Goal: Information Seeking & Learning: Find contact information

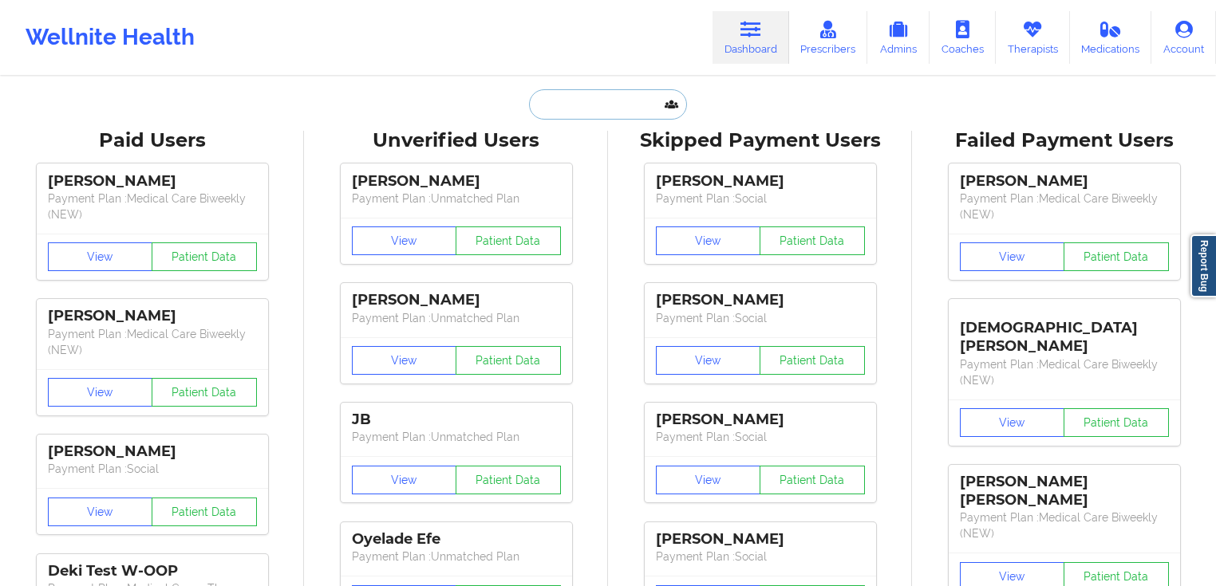
click at [608, 116] on input "text" at bounding box center [608, 104] width 158 height 30
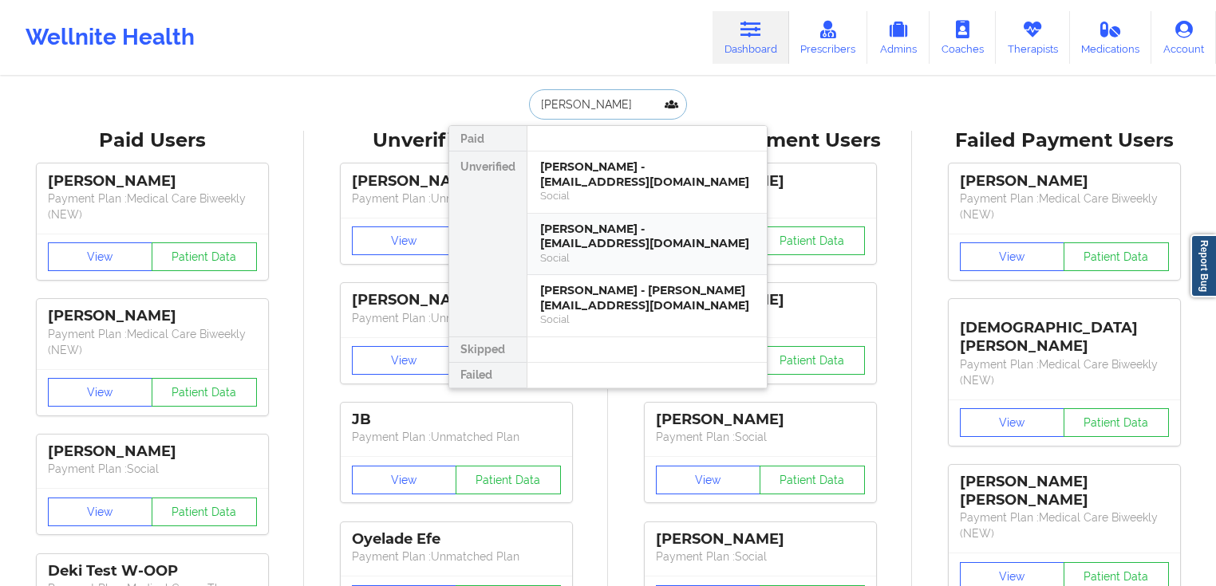
type input "[PERSON_NAME]"
click at [569, 172] on div "[PERSON_NAME] - [EMAIL_ADDRESS][DOMAIN_NAME]" at bounding box center [647, 175] width 214 height 30
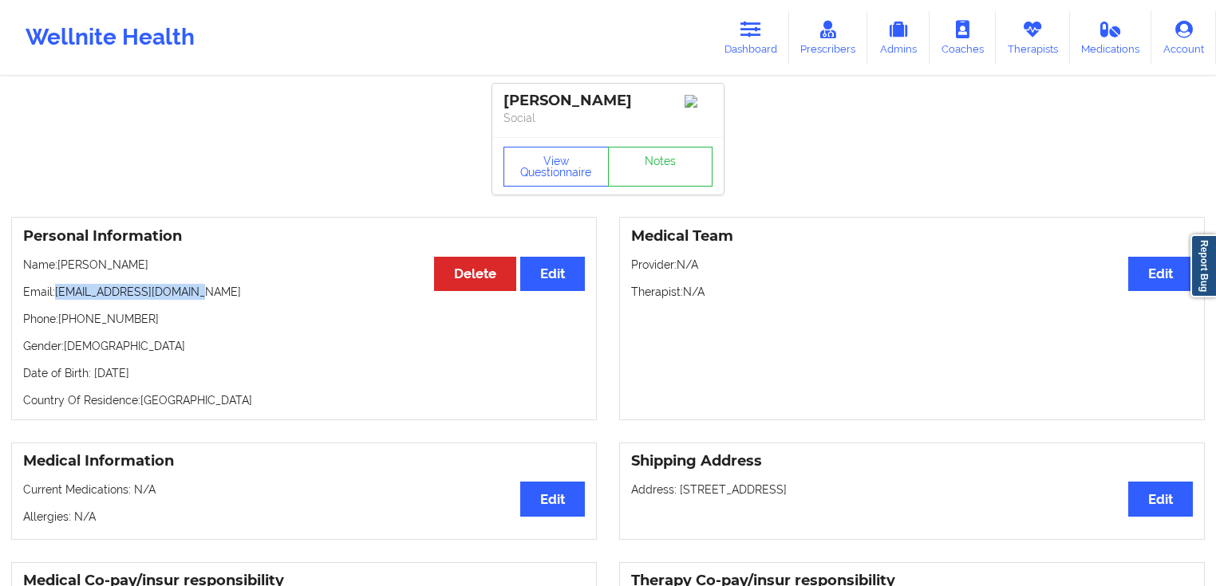
drag, startPoint x: 205, startPoint y: 298, endPoint x: 55, endPoint y: 294, distance: 150.1
click at [55, 294] on p "Email: [EMAIL_ADDRESS][DOMAIN_NAME]" at bounding box center [304, 292] width 562 height 16
copy p "[EMAIL_ADDRESS][DOMAIN_NAME]"
click at [211, 298] on p "Email: [EMAIL_ADDRESS][DOMAIN_NAME]" at bounding box center [304, 292] width 562 height 16
drag, startPoint x: 225, startPoint y: 292, endPoint x: 56, endPoint y: 296, distance: 169.2
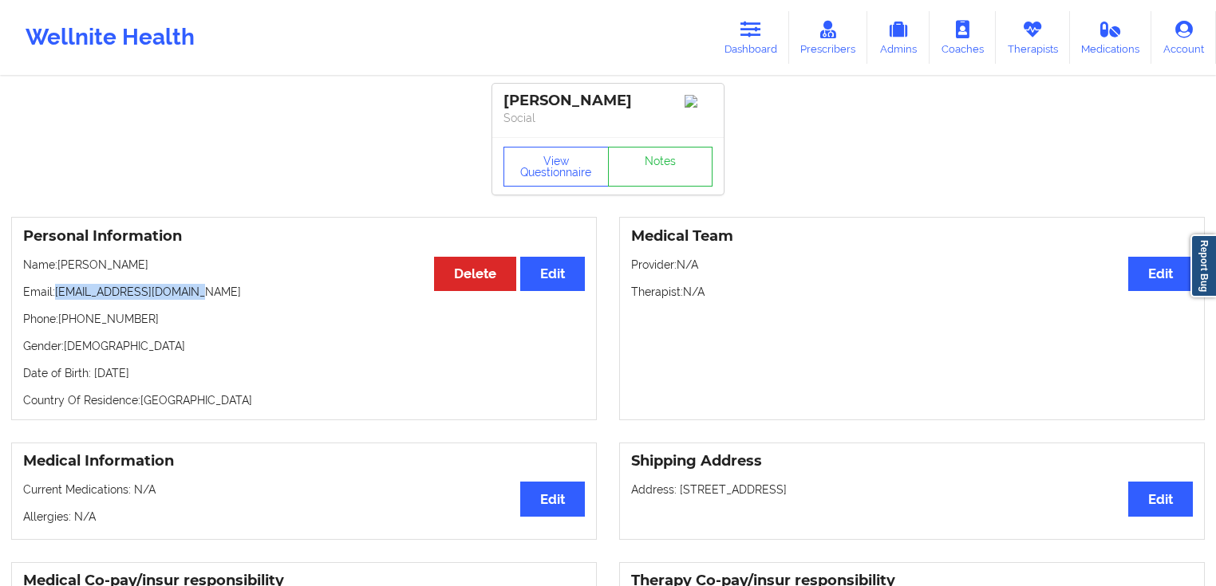
click at [56, 296] on p "Email: [EMAIL_ADDRESS][DOMAIN_NAME]" at bounding box center [304, 292] width 562 height 16
copy p "[EMAIL_ADDRESS][DOMAIN_NAME]"
drag, startPoint x: 139, startPoint y: 325, endPoint x: 61, endPoint y: 322, distance: 77.4
click at [61, 322] on p "Phone: [PHONE_NUMBER]" at bounding box center [304, 319] width 562 height 16
copy p "[PHONE_NUMBER]"
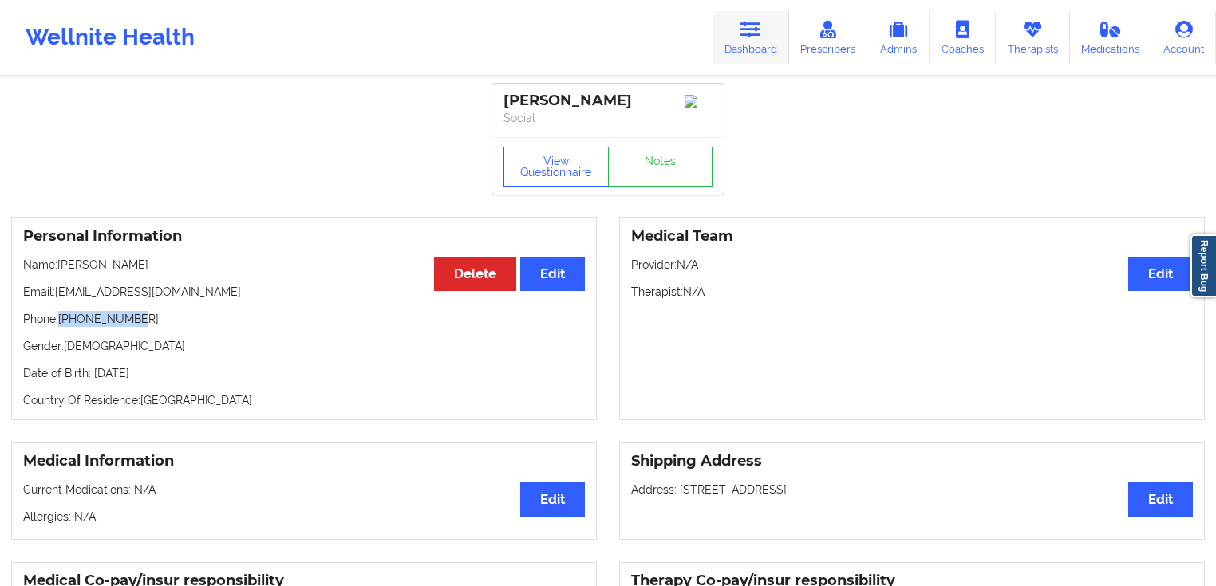
click at [769, 35] on link "Dashboard" at bounding box center [751, 37] width 77 height 53
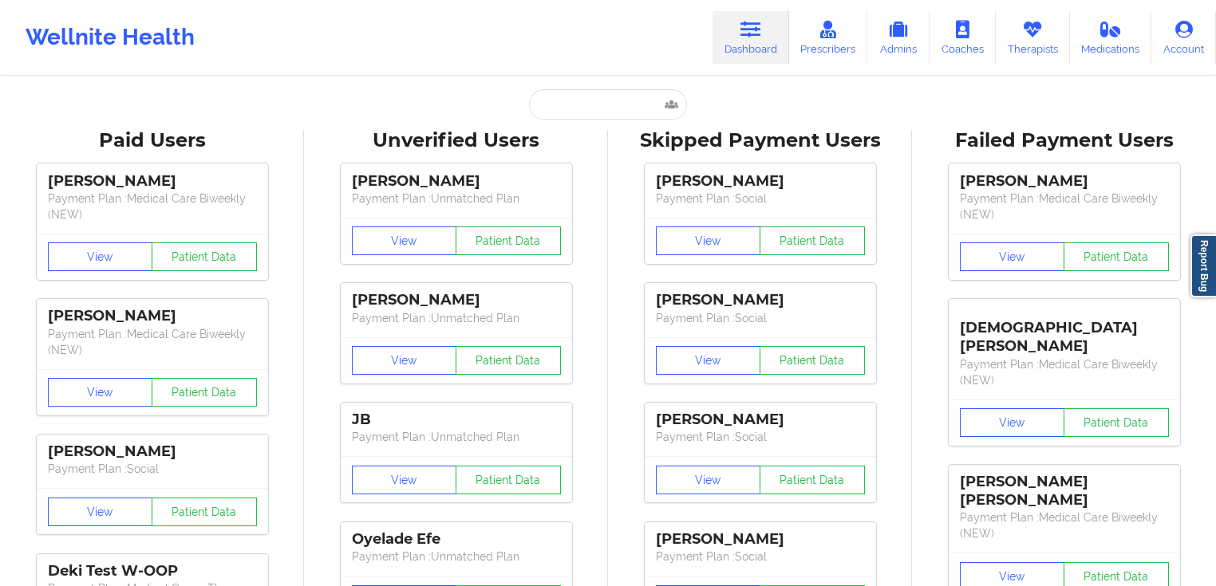
click at [590, 91] on input "text" at bounding box center [608, 104] width 158 height 30
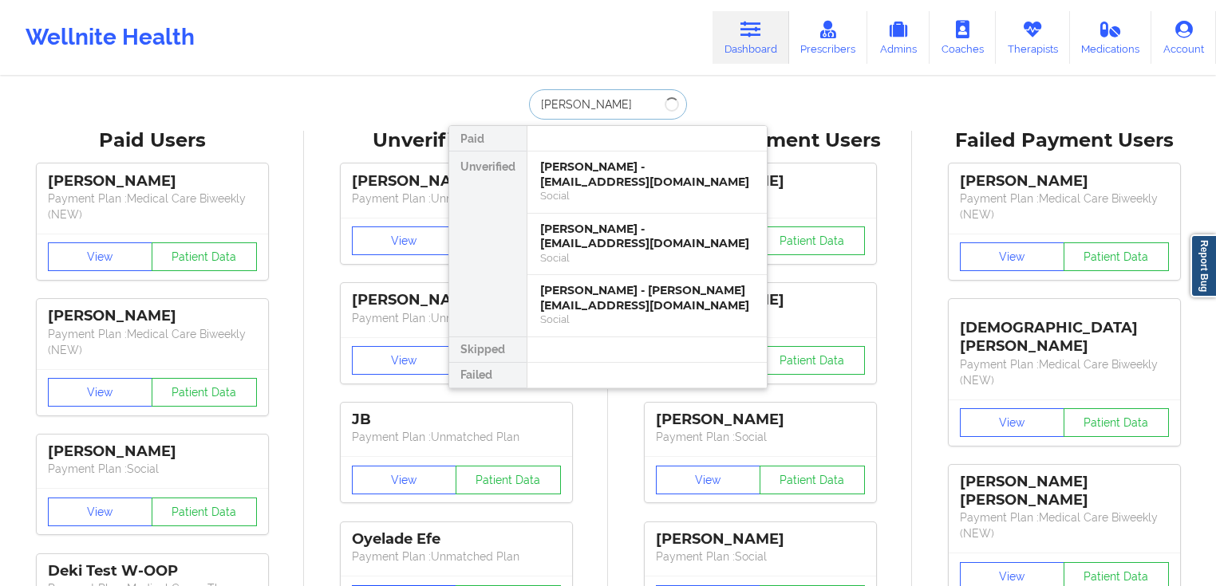
type input "[PERSON_NAME]"
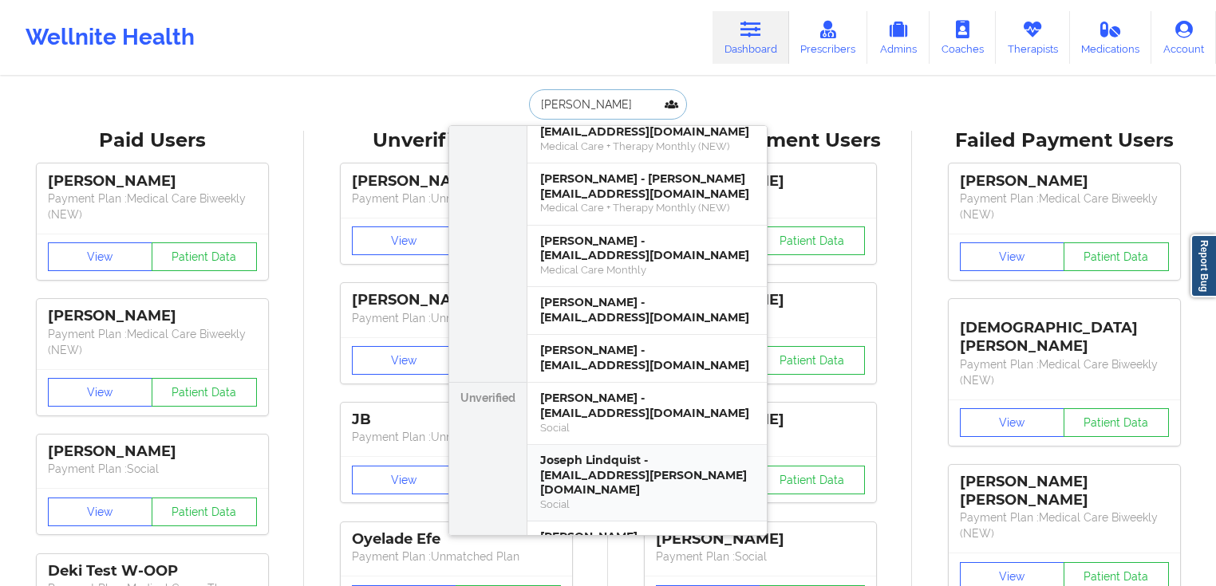
scroll to position [128, 0]
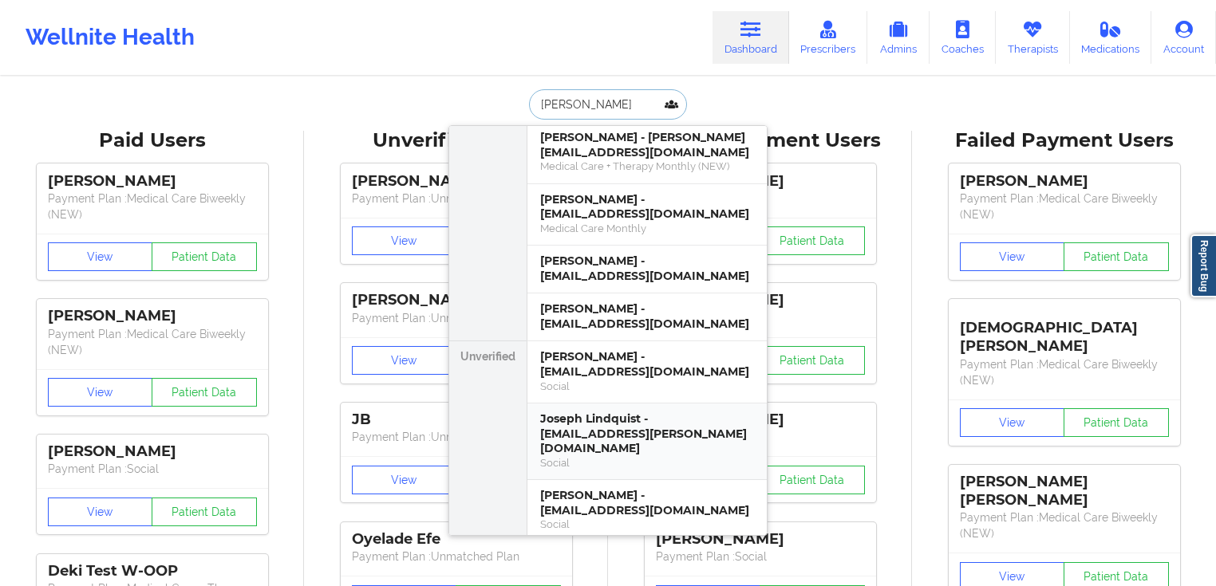
click at [626, 412] on div "Joseph Lindquist - [EMAIL_ADDRESS][PERSON_NAME][DOMAIN_NAME]" at bounding box center [647, 434] width 214 height 45
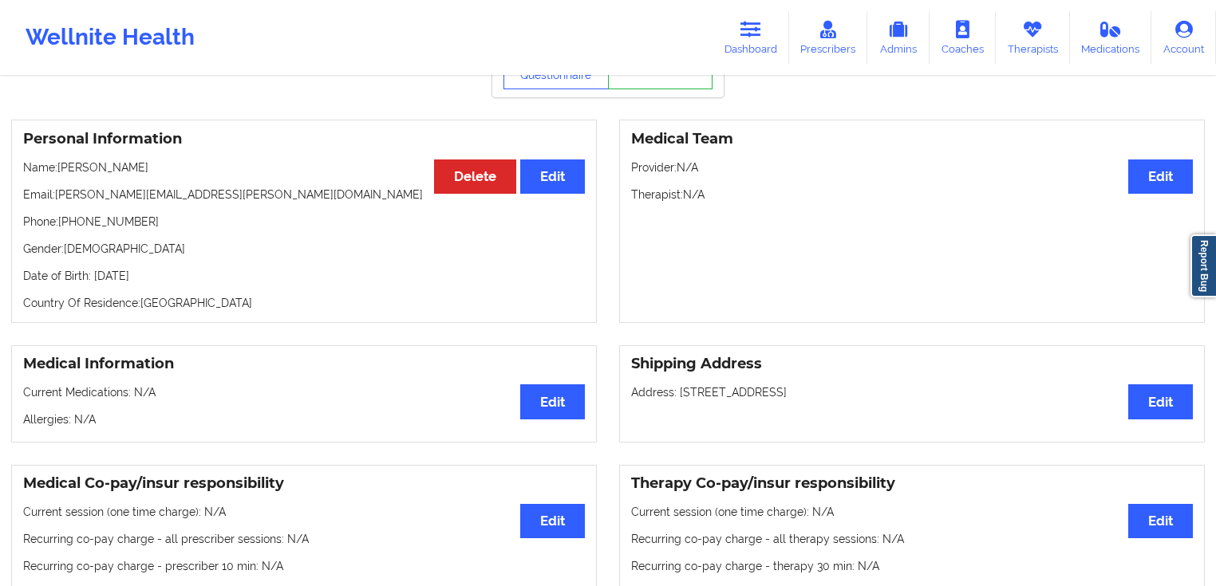
scroll to position [92, 0]
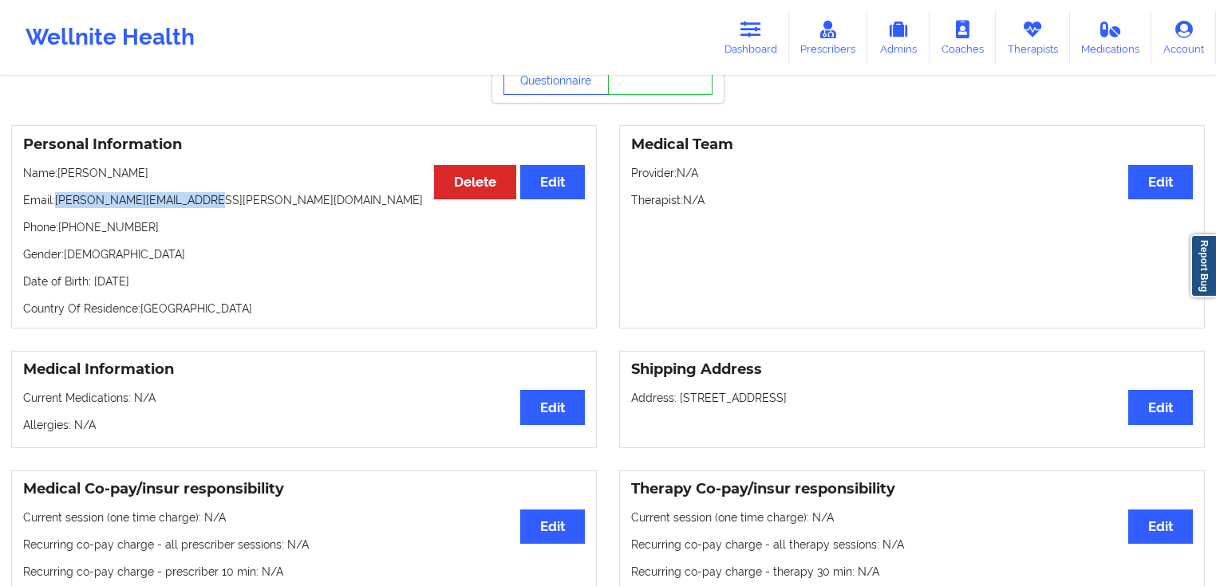
drag, startPoint x: 193, startPoint y: 206, endPoint x: 56, endPoint y: 207, distance: 137.2
click at [56, 207] on p "Email: [PERSON_NAME][EMAIL_ADDRESS][PERSON_NAME][DOMAIN_NAME]" at bounding box center [304, 200] width 562 height 16
copy p "[PERSON_NAME][EMAIL_ADDRESS][PERSON_NAME][DOMAIN_NAME]"
